Goal: Browse casually: Explore the website without a specific task or goal

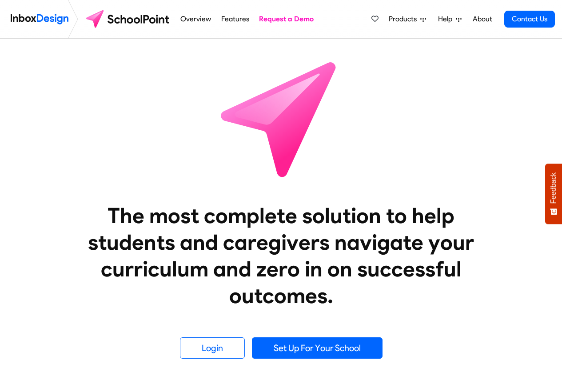
click at [481, 19] on link "About" at bounding box center [482, 19] width 24 height 18
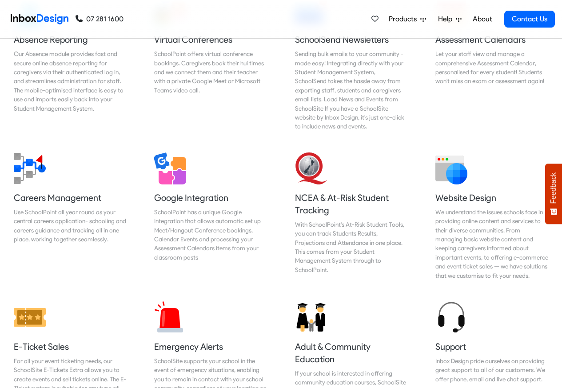
scroll to position [853, 0]
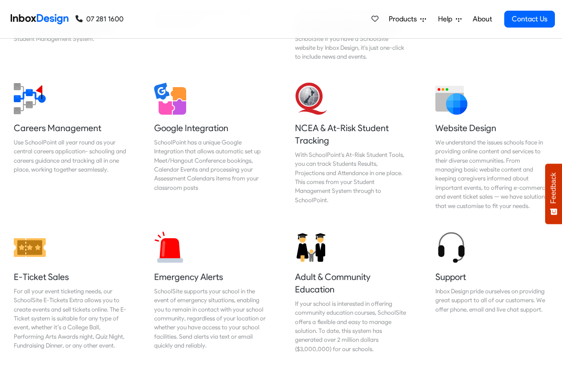
checkbox input "true"
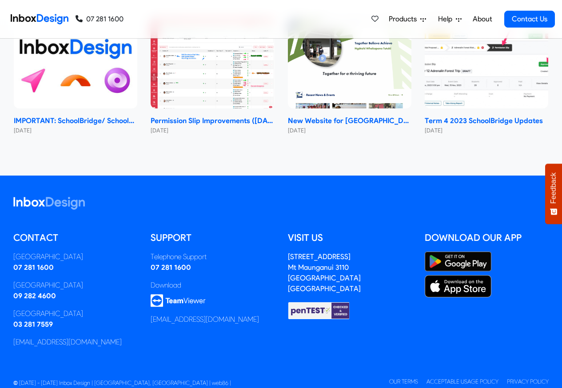
checkbox input "true"
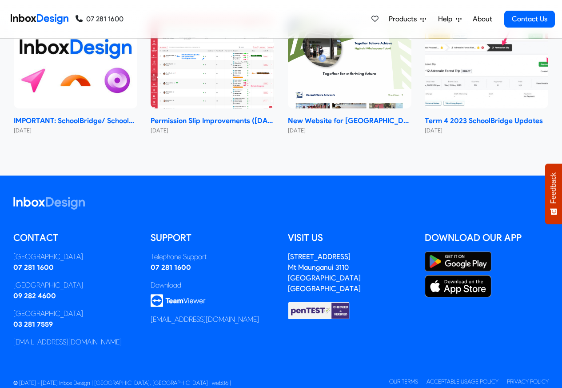
checkbox input "true"
